Goal: Task Accomplishment & Management: Manage account settings

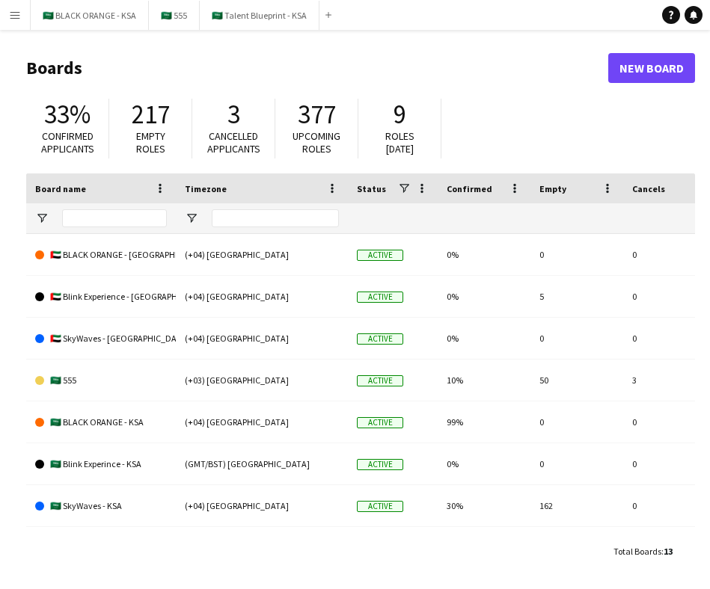
click at [247, 52] on header "Boards New Board" at bounding box center [360, 68] width 669 height 46
click at [15, 15] on app-icon "Menu" at bounding box center [15, 15] width 12 height 12
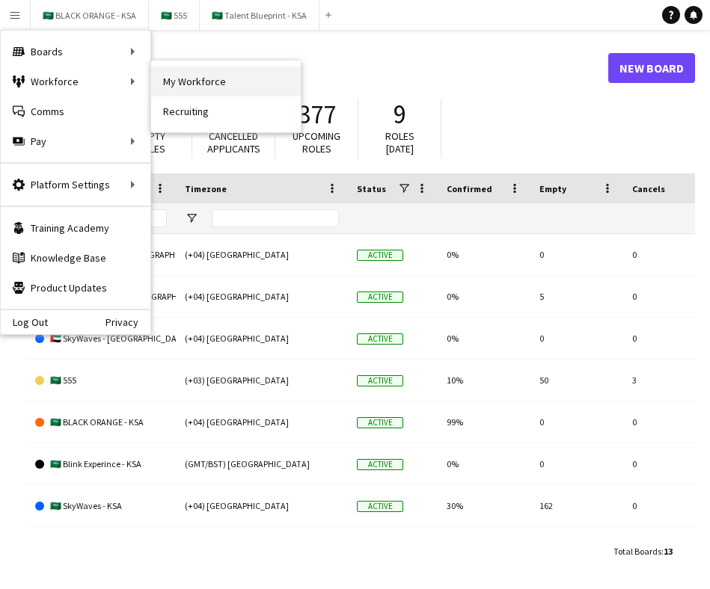
click at [194, 78] on link "My Workforce" at bounding box center [226, 82] width 150 height 30
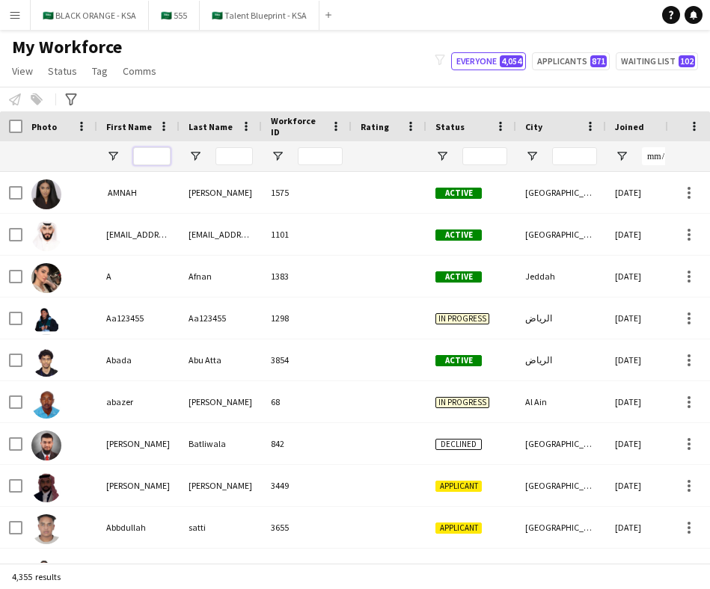
click at [141, 156] on input "First Name Filter Input" at bounding box center [151, 156] width 37 height 18
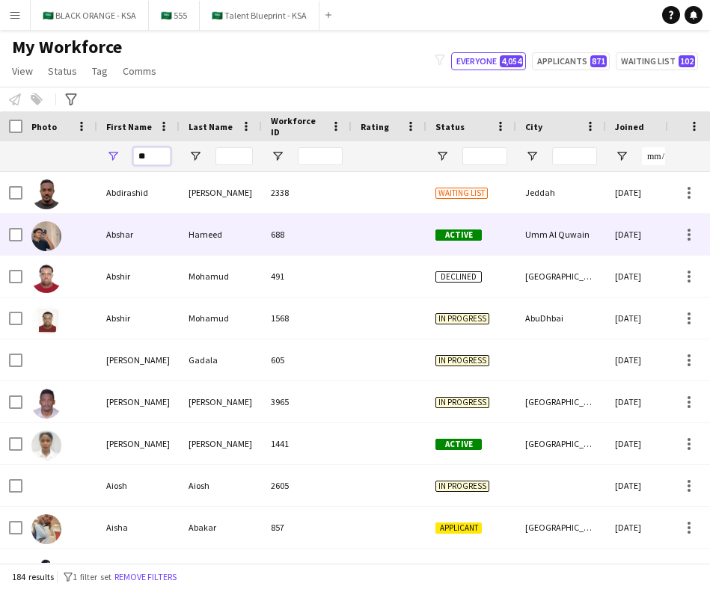
type input "*"
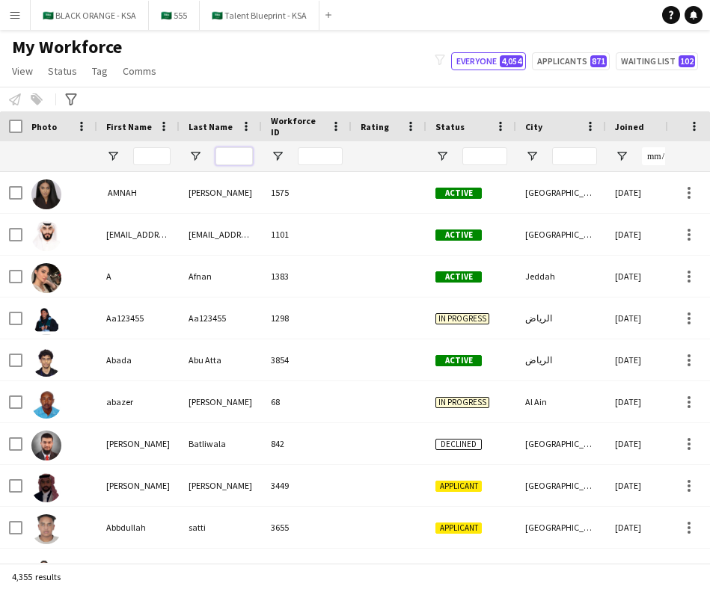
click at [221, 162] on input "Last Name Filter Input" at bounding box center [233, 156] width 37 height 18
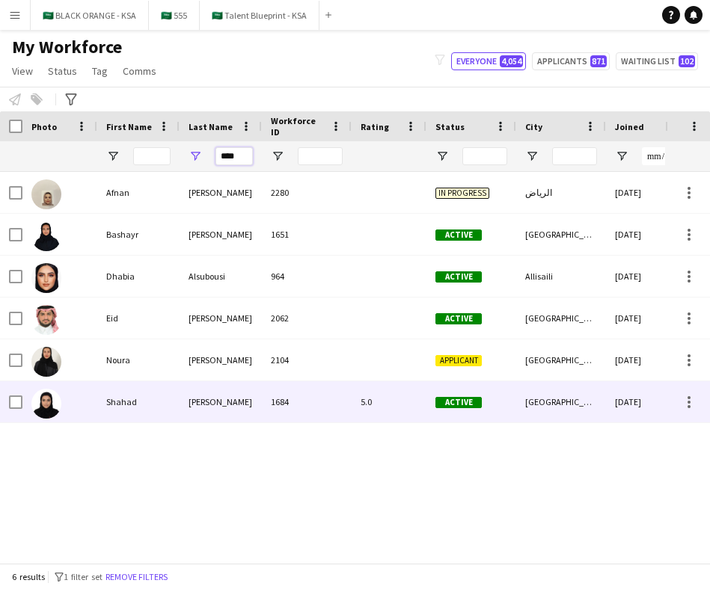
type input "****"
click at [276, 401] on div "1684" at bounding box center [307, 401] width 90 height 41
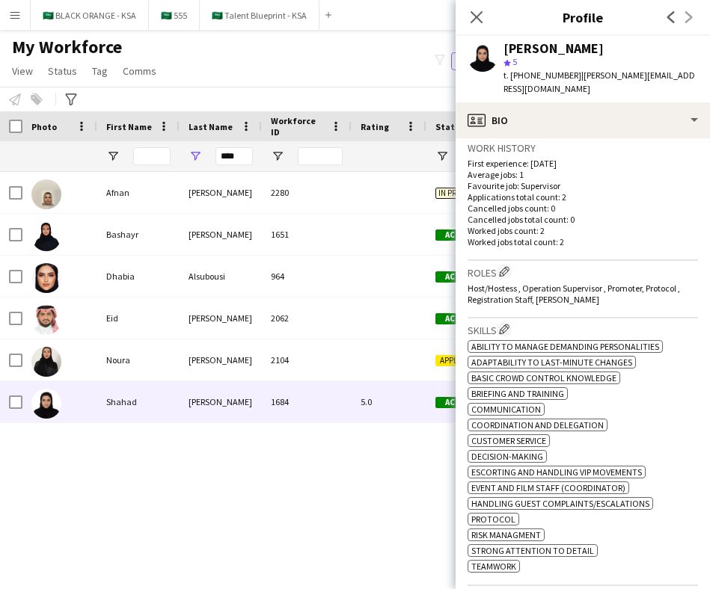
scroll to position [312, 0]
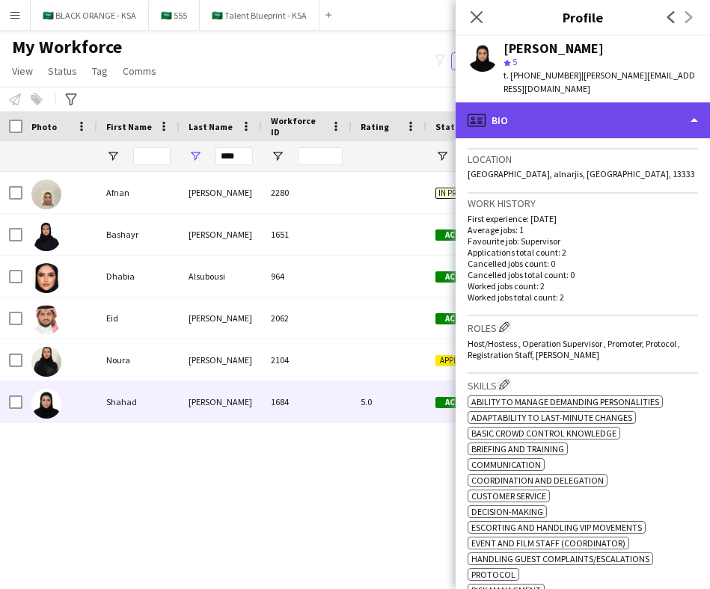
click at [629, 102] on div "profile Bio" at bounding box center [582, 120] width 254 height 36
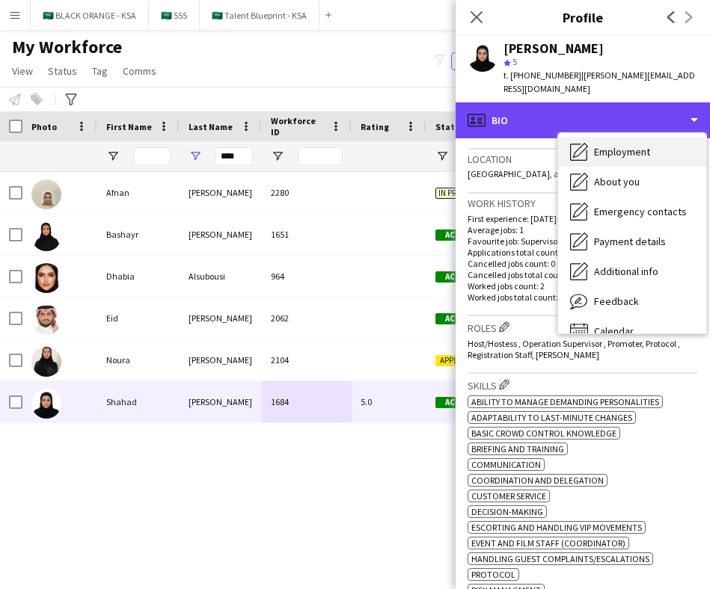
scroll to position [81, 0]
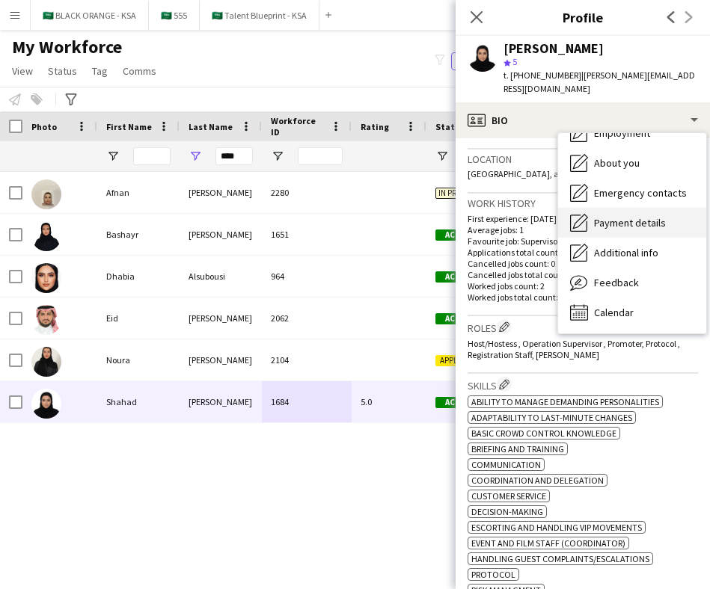
click at [623, 216] on span "Payment details" at bounding box center [630, 222] width 72 height 13
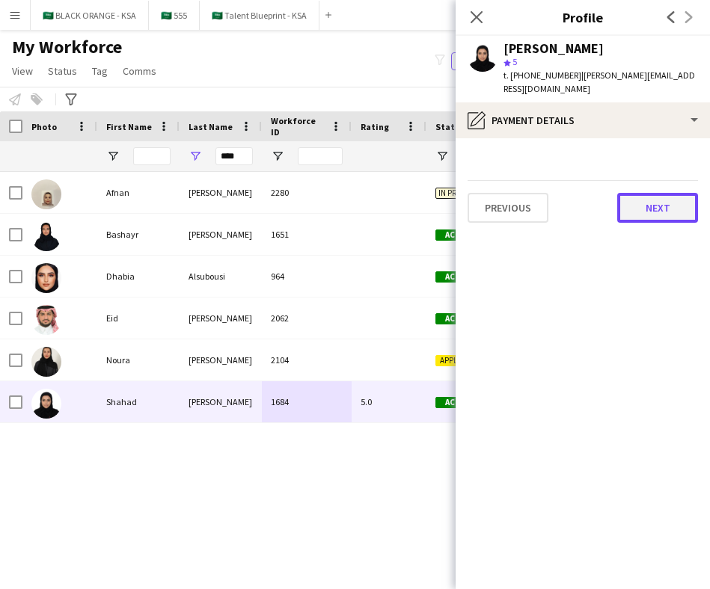
click at [636, 193] on button "Next" at bounding box center [657, 208] width 81 height 30
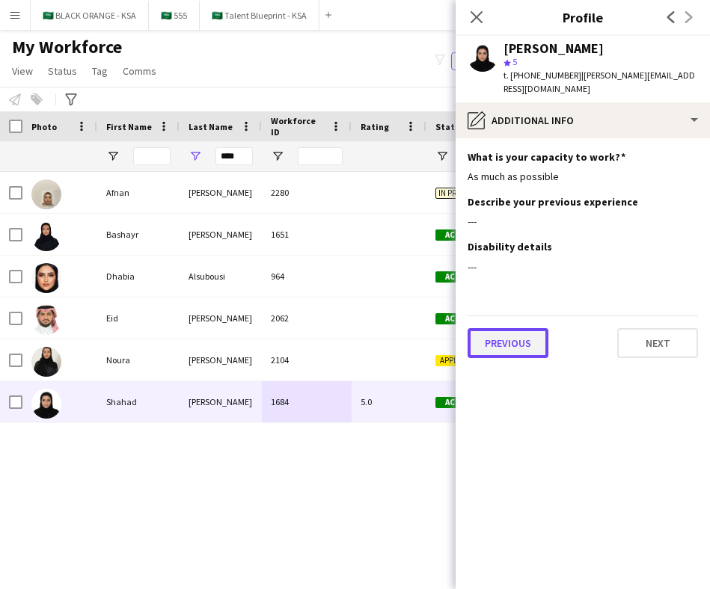
click at [524, 328] on button "Previous" at bounding box center [507, 343] width 81 height 30
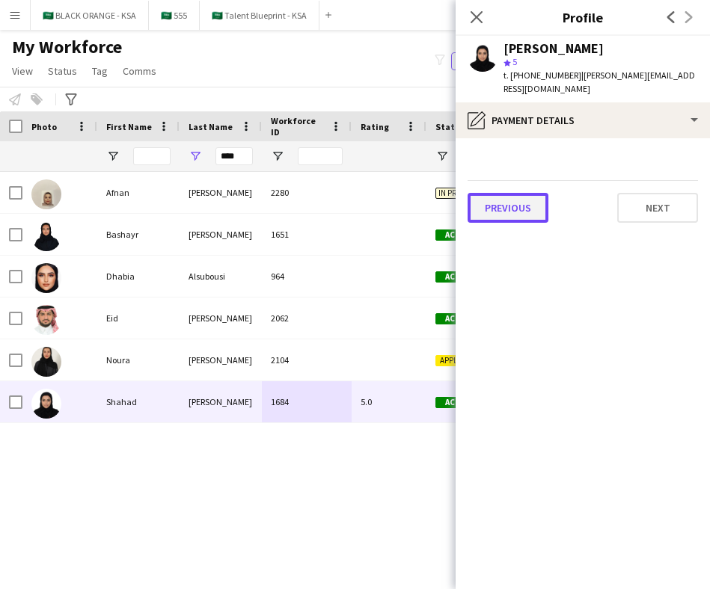
click at [515, 193] on button "Previous" at bounding box center [507, 208] width 81 height 30
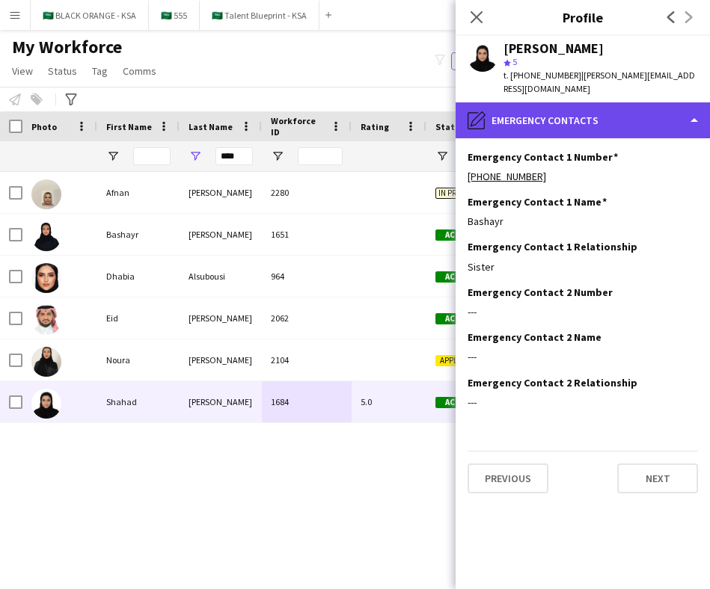
click at [593, 102] on div "pencil4 Emergency contacts" at bounding box center [582, 120] width 254 height 36
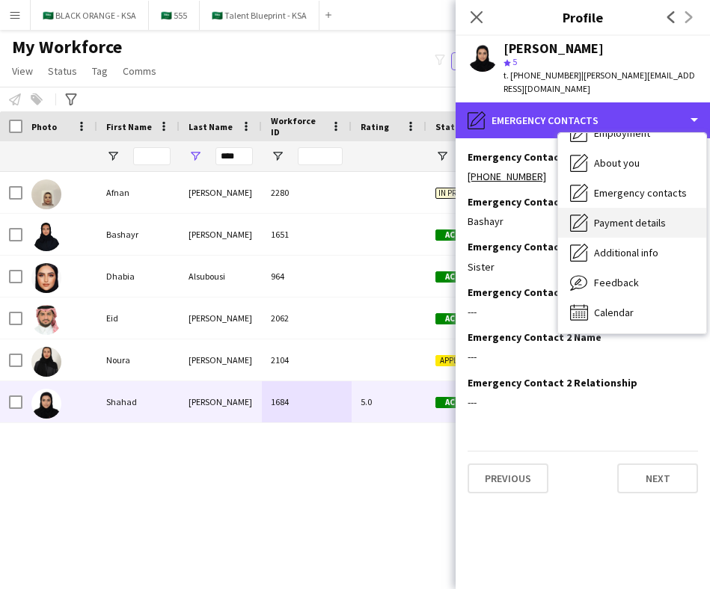
scroll to position [0, 0]
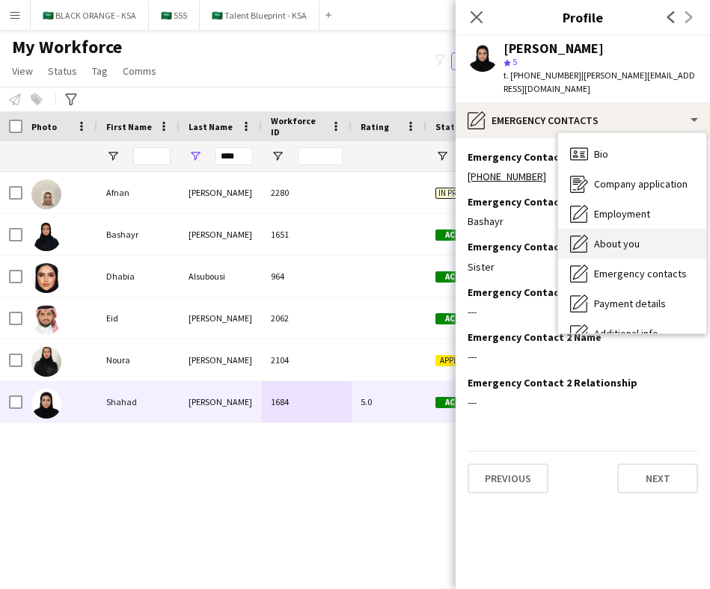
click at [633, 237] on span "About you" at bounding box center [617, 243] width 46 height 13
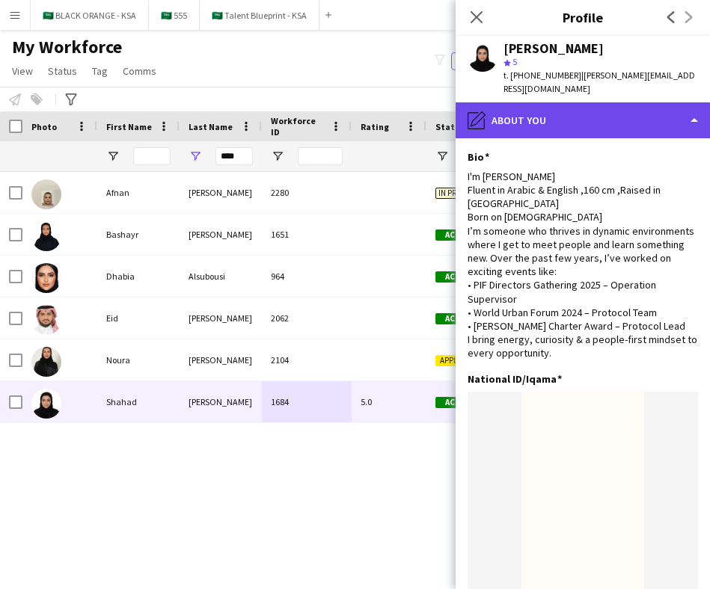
click at [566, 105] on div "pencil4 About you" at bounding box center [582, 120] width 254 height 36
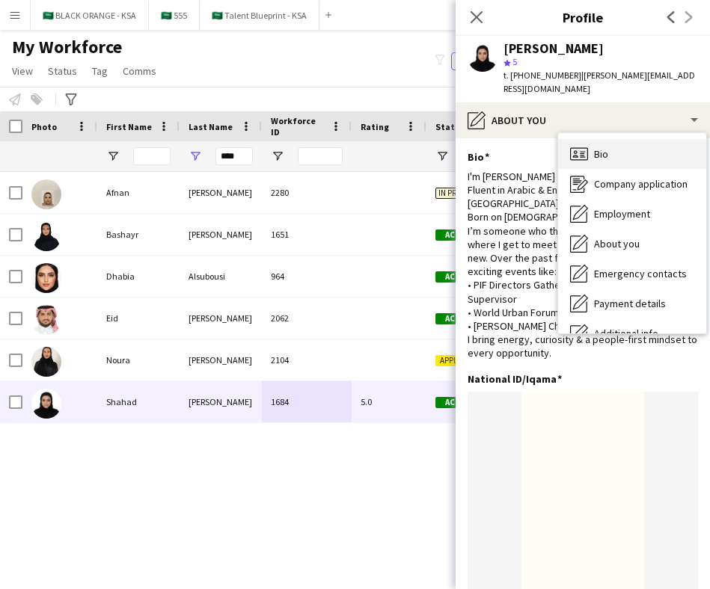
click at [597, 147] on span "Bio" at bounding box center [601, 153] width 14 height 13
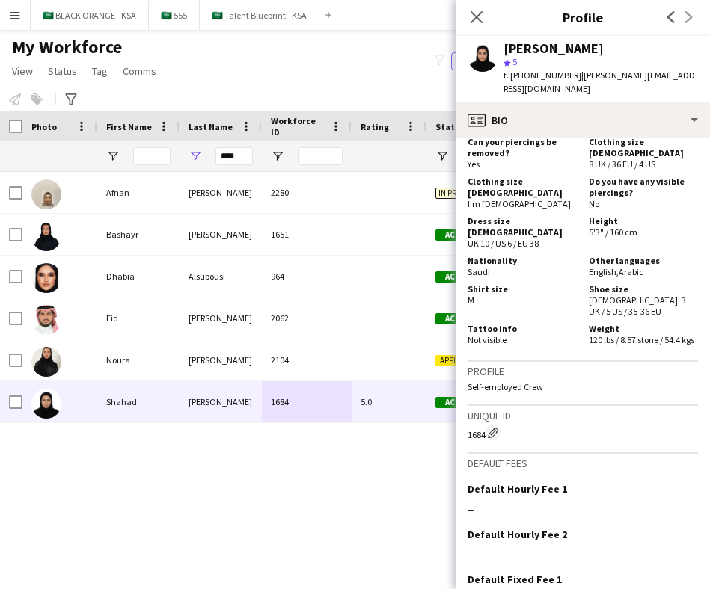
scroll to position [1010, 0]
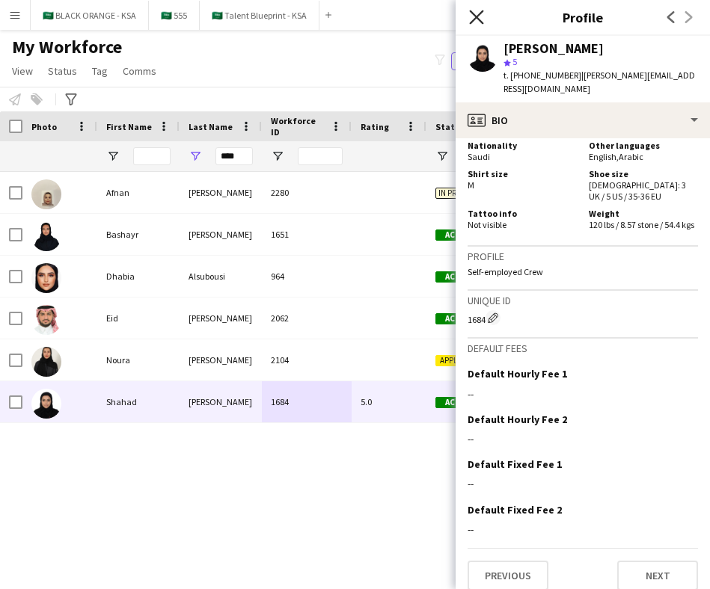
click at [476, 13] on icon "Close pop-in" at bounding box center [476, 17] width 14 height 14
